Goal: Book appointment/travel/reservation

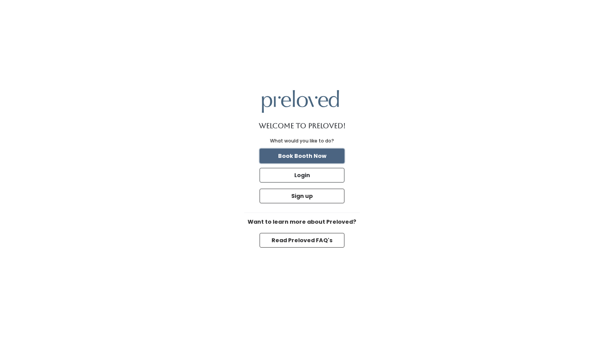
click at [305, 160] on button "Book Booth Now" at bounding box center [301, 156] width 85 height 15
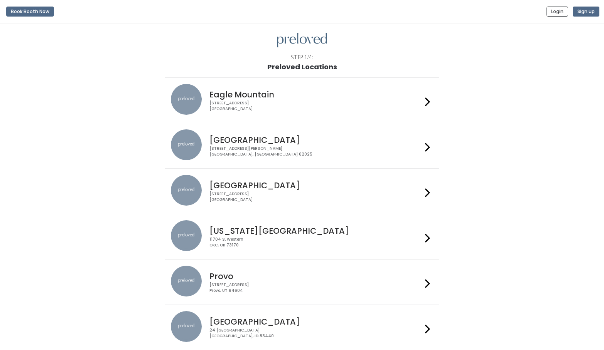
click at [305, 160] on div "[GEOGRAPHIC_DATA] [STREET_ADDRESS][PERSON_NAME]" at bounding box center [302, 146] width 262 height 33
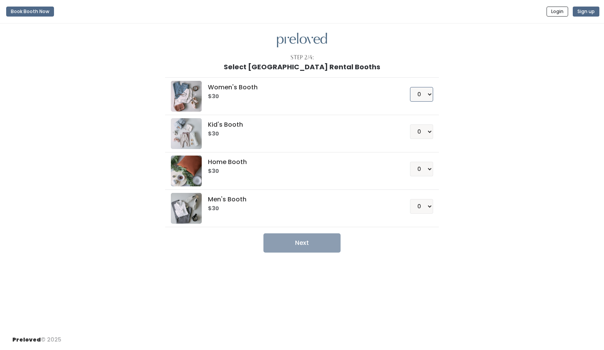
click at [428, 97] on select "0 1 2 3 4" at bounding box center [421, 94] width 23 height 15
select select "1"
click at [412, 87] on select "0 1 2 3 4" at bounding box center [421, 94] width 23 height 15
click at [281, 250] on button "Next" at bounding box center [301, 243] width 77 height 19
